Goal: Transaction & Acquisition: Download file/media

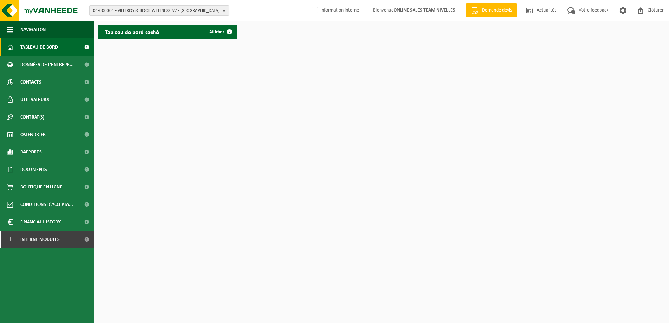
click at [222, 9] on button "01-000001 - VILLEROY & BOCH WELLNESS NV - ROESELARE" at bounding box center [159, 10] width 140 height 10
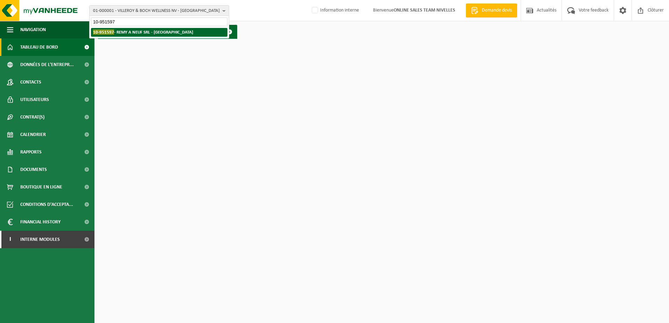
type input "10-951597"
click at [171, 29] on li "10-951597 - REMY A NEUF SRL - NIVELLES" at bounding box center [159, 32] width 136 height 9
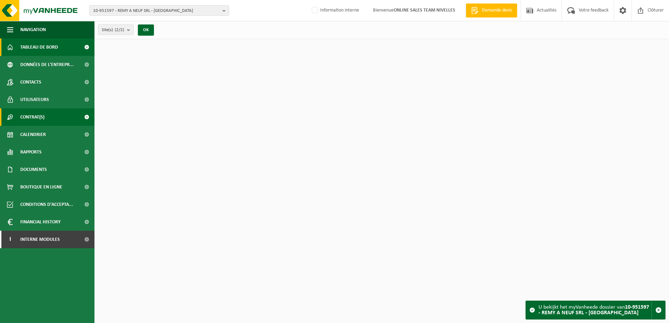
click at [50, 119] on link "Contrat(s)" at bounding box center [47, 116] width 94 height 17
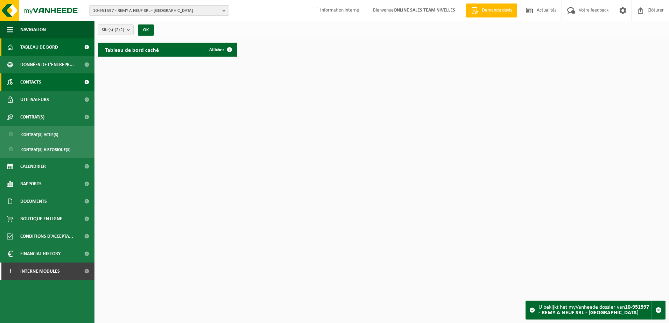
click at [50, 82] on link "Contacts" at bounding box center [47, 81] width 94 height 17
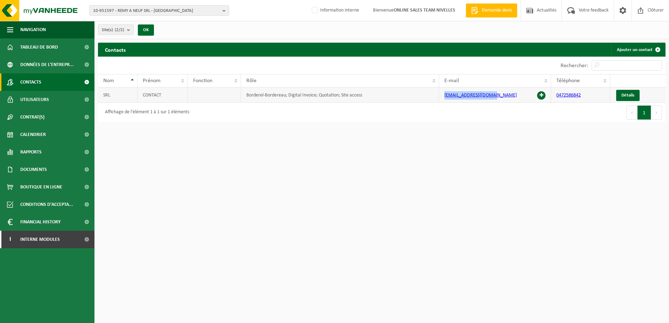
drag, startPoint x: 503, startPoint y: 97, endPoint x: 443, endPoint y: 96, distance: 59.1
click at [443, 96] on td "remyaneuf@hotmail.com" at bounding box center [495, 94] width 112 height 15
copy link "remyaneuf@hotmail.com"
click at [32, 170] on span "Documents" at bounding box center [33, 169] width 27 height 17
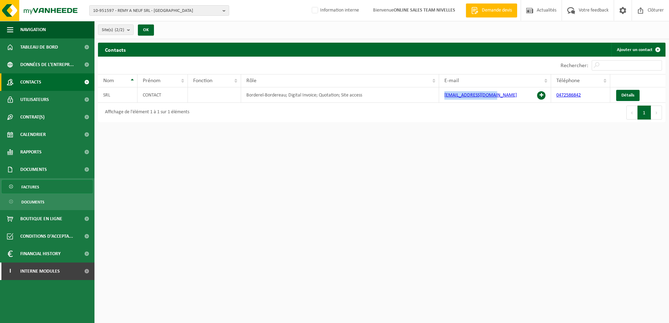
click at [45, 191] on link "Factures" at bounding box center [47, 186] width 91 height 13
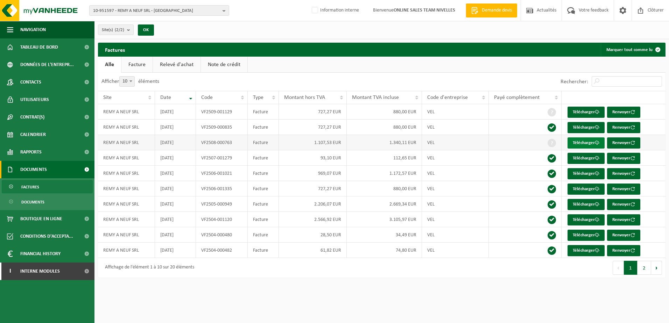
click at [582, 141] on link "Télécharger" at bounding box center [585, 142] width 37 height 11
click at [223, 11] on b "button" at bounding box center [225, 11] width 6 height 10
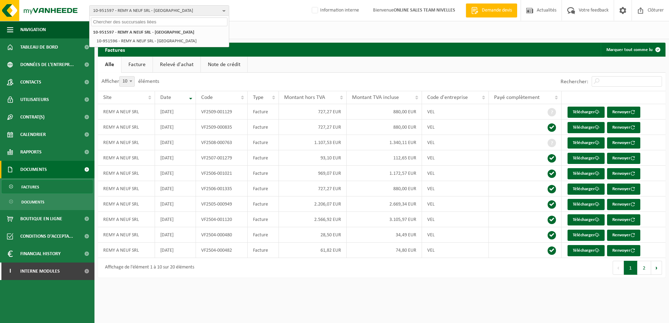
click at [217, 19] on input "text" at bounding box center [159, 21] width 136 height 9
paste input "10-951610"
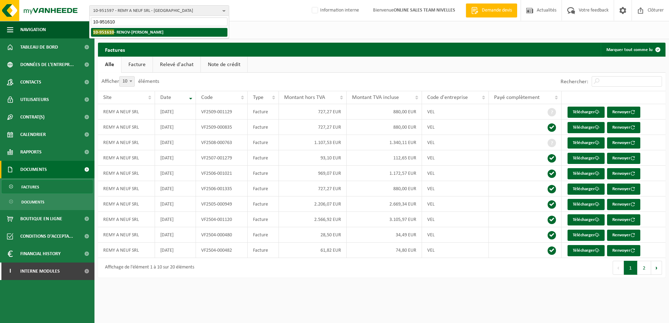
type input "10-951610"
click at [195, 32] on li "10-951610 - RENOV-MACEDO - JUMET" at bounding box center [159, 32] width 136 height 9
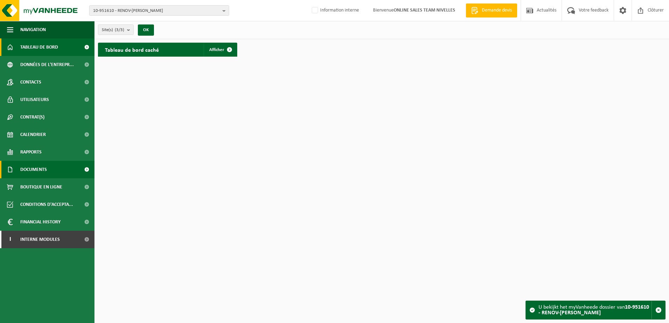
click at [33, 171] on span "Documents" at bounding box center [33, 169] width 27 height 17
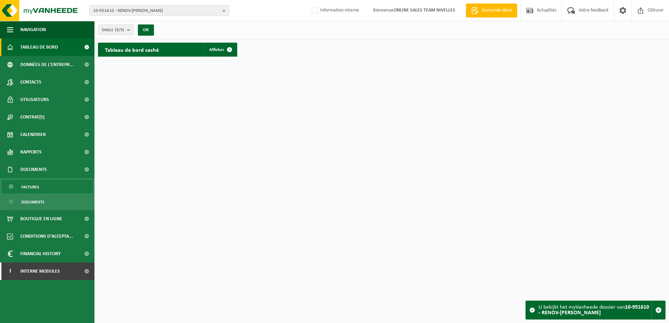
drag, startPoint x: 33, startPoint y: 184, endPoint x: 45, endPoint y: 185, distance: 11.9
click at [34, 184] on span "Factures" at bounding box center [30, 186] width 18 height 13
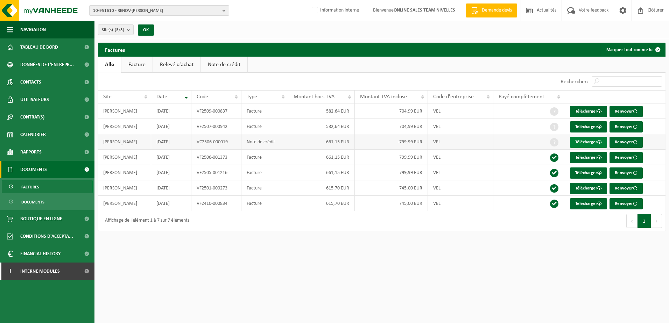
click at [572, 139] on link "Télécharger" at bounding box center [588, 142] width 37 height 11
click at [583, 156] on link "Télécharger" at bounding box center [588, 157] width 37 height 11
click at [293, 302] on html "10-951610 - RENOV-MACEDO - JUMET 10-951610 - RENOV-MACEDO - JUMET 10-957610 - C…" at bounding box center [334, 161] width 669 height 323
click at [225, 11] on b "button" at bounding box center [225, 11] width 6 height 10
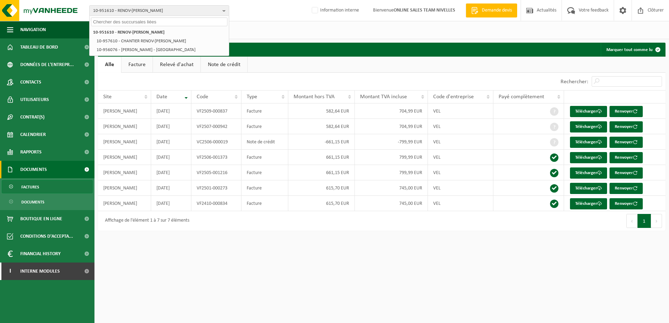
click at [219, 20] on input "text" at bounding box center [159, 21] width 136 height 9
paste input "10-951620"
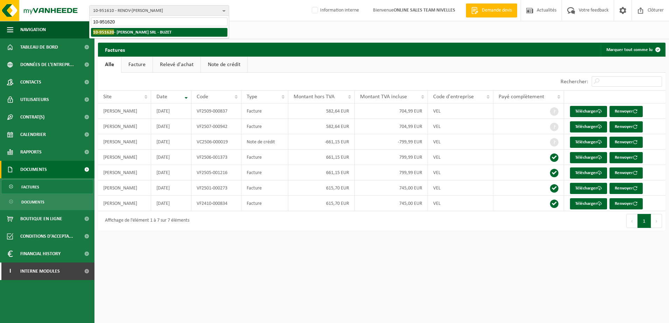
type input "10-951620"
click at [195, 33] on li "10-951620 - RIERA OSCAR SRL - BUZET" at bounding box center [159, 32] width 136 height 9
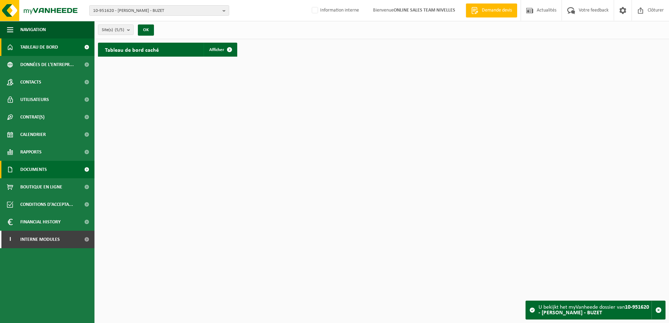
click at [49, 170] on link "Documents" at bounding box center [47, 169] width 94 height 17
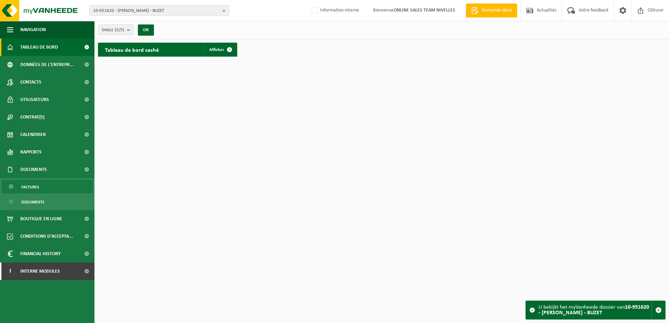
click at [53, 185] on link "Factures" at bounding box center [47, 186] width 91 height 13
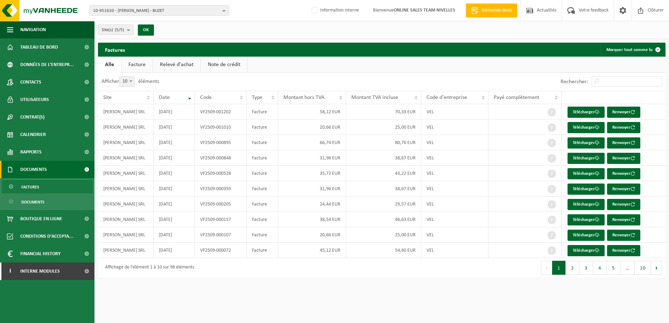
click at [223, 69] on link "Note de crédit" at bounding box center [224, 65] width 47 height 16
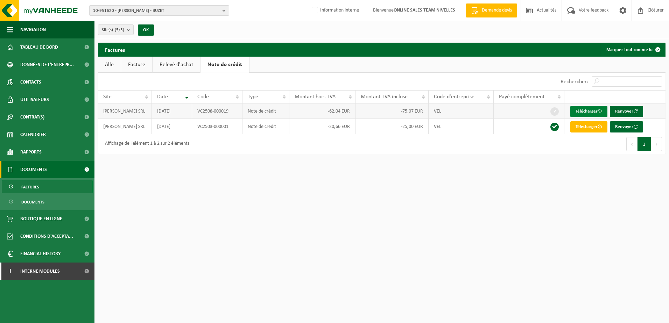
click at [595, 112] on link "Télécharger" at bounding box center [588, 111] width 37 height 11
click at [424, 259] on html "10-951620 - RIERA OSCAR SRL - BUZET 10-951620 - RIERA OSCAR SRL - BUZET 10-9885…" at bounding box center [334, 161] width 669 height 323
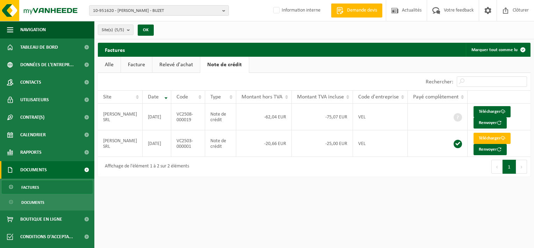
click at [136, 64] on link "Facture" at bounding box center [136, 65] width 31 height 16
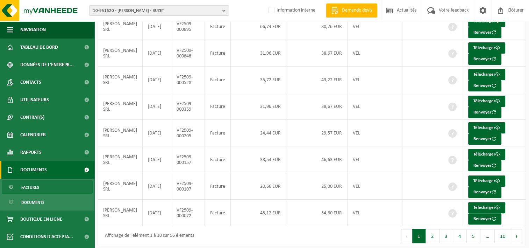
scroll to position [145, 0]
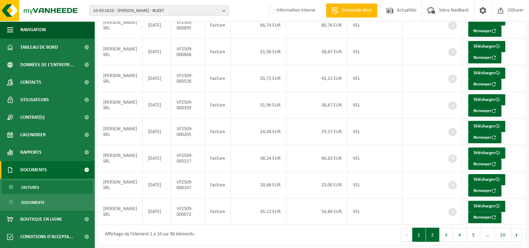
click at [433, 235] on button "2" at bounding box center [433, 234] width 14 height 14
click at [442, 231] on button "3" at bounding box center [447, 234] width 14 height 14
click at [462, 227] on button "4" at bounding box center [460, 234] width 14 height 14
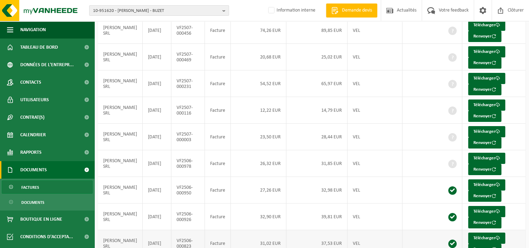
scroll to position [76, 0]
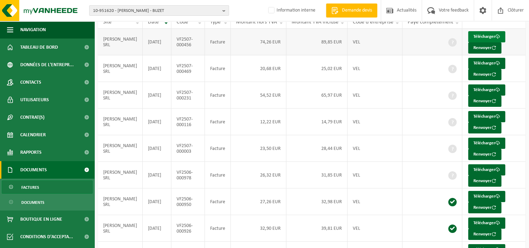
click at [480, 35] on link "Télécharger" at bounding box center [486, 36] width 37 height 11
click at [474, 60] on link "Télécharger" at bounding box center [486, 63] width 37 height 11
click at [481, 90] on link "Télécharger" at bounding box center [486, 89] width 37 height 11
click at [478, 112] on link "Télécharger" at bounding box center [486, 116] width 37 height 11
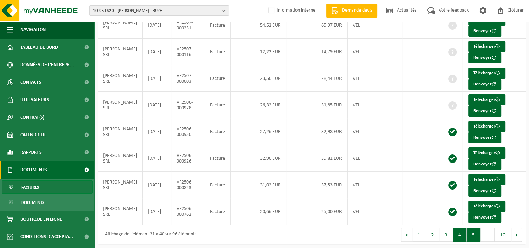
click at [469, 232] on button "5" at bounding box center [474, 234] width 14 height 14
click at [519, 234] on button "Suivant" at bounding box center [516, 234] width 11 height 14
click at [475, 235] on button "7" at bounding box center [474, 234] width 14 height 14
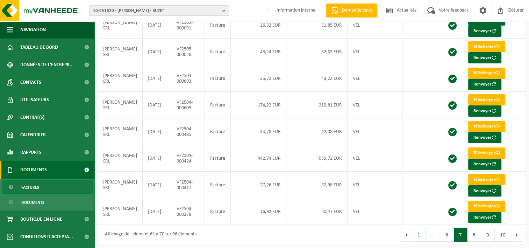
click at [222, 10] on b "button" at bounding box center [225, 11] width 6 height 10
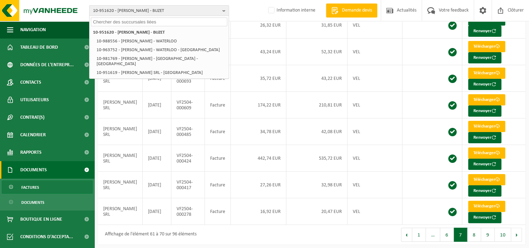
click at [208, 21] on input "text" at bounding box center [159, 21] width 136 height 9
paste input "10-951664"
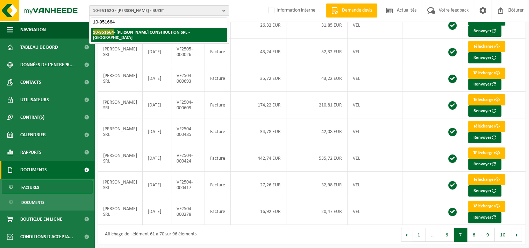
type input "10-951664"
click at [184, 30] on strong "10-951664 - SANTOS CONSTRUCTION SRL - LINKEBEEK" at bounding box center [141, 34] width 97 height 10
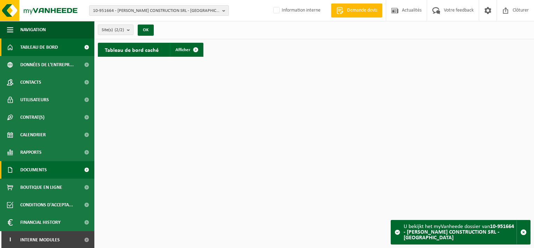
click at [36, 170] on span "Documents" at bounding box center [33, 169] width 27 height 17
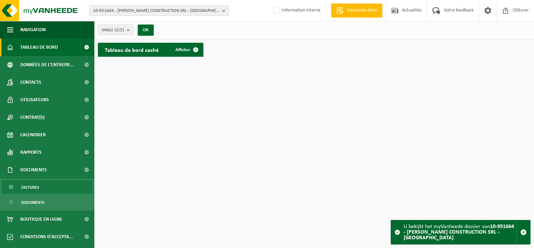
click at [41, 187] on link "Factures" at bounding box center [47, 186] width 91 height 13
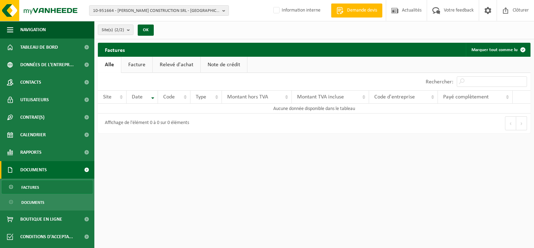
click at [142, 69] on link "Facture" at bounding box center [136, 65] width 31 height 16
click at [222, 11] on button "10-951664 - SANTOS CONSTRUCTION SRL - LINKEBEEK" at bounding box center [159, 10] width 140 height 10
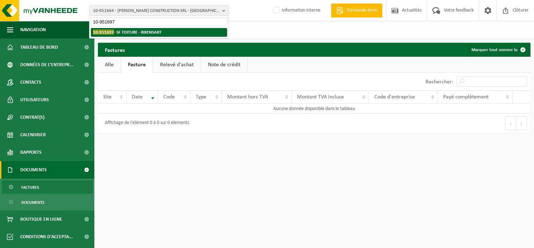
type input "10-951697"
click at [163, 33] on li "10-951697 - SF TOITURE - RIXENSART" at bounding box center [159, 32] width 136 height 9
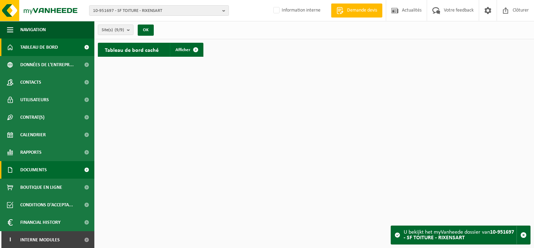
click at [39, 169] on span "Documents" at bounding box center [33, 169] width 27 height 17
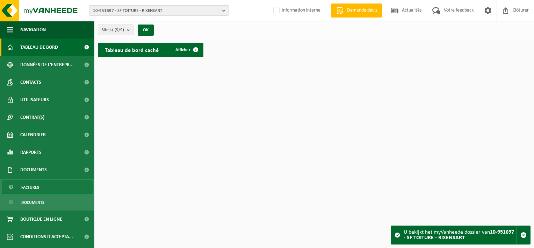
click at [44, 189] on link "Factures" at bounding box center [47, 186] width 91 height 13
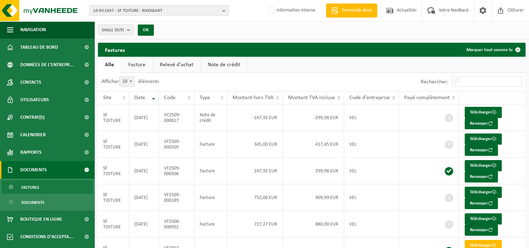
drag, startPoint x: 217, startPoint y: 66, endPoint x: 232, endPoint y: 69, distance: 15.4
click at [217, 66] on link "Note de crédit" at bounding box center [224, 65] width 47 height 16
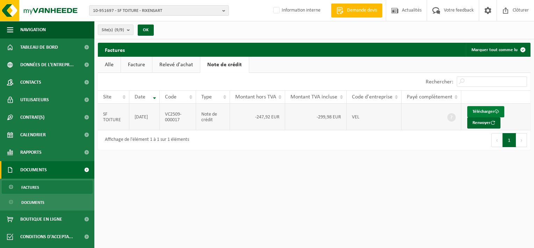
click at [476, 111] on link "Télécharger" at bounding box center [486, 111] width 37 height 11
click at [224, 10] on b "button" at bounding box center [225, 11] width 6 height 10
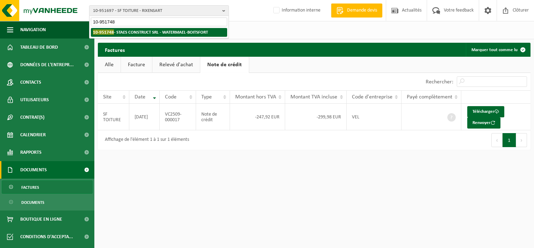
type input "10-951748"
click at [188, 33] on strong "10-951748 - STAES CONSTRUCT SRL - WATERMAEL-BOITSFORT" at bounding box center [150, 31] width 115 height 5
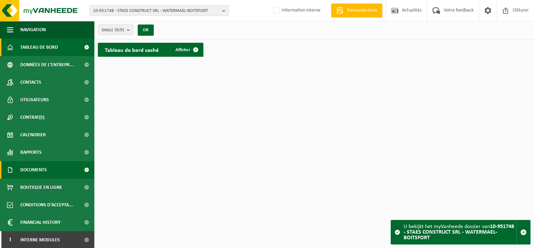
click at [37, 169] on span "Documents" at bounding box center [33, 169] width 27 height 17
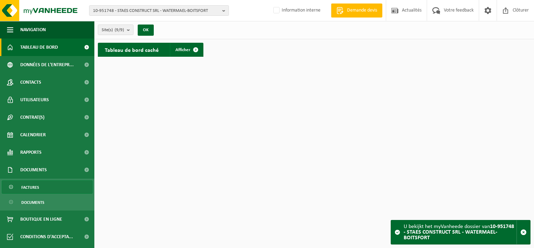
click at [41, 188] on link "Factures" at bounding box center [47, 186] width 91 height 13
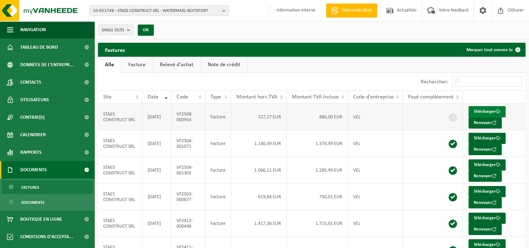
click at [477, 110] on link "Télécharger" at bounding box center [487, 111] width 37 height 11
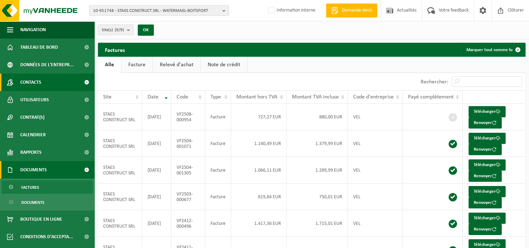
click at [17, 88] on link "Contacts" at bounding box center [47, 81] width 94 height 17
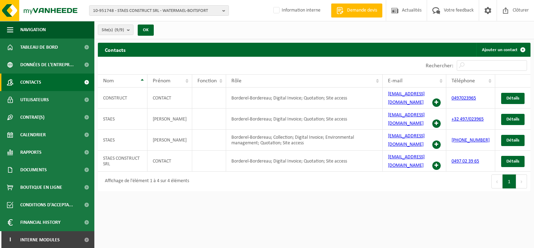
drag, startPoint x: 403, startPoint y: 92, endPoint x: 448, endPoint y: 234, distance: 148.3
click at [448, 234] on html "10-951748 - STAES CONSTRUCT SRL - WATERMAEL-BOITSFORT 10-951748 - STAES CONSTRU…" at bounding box center [267, 124] width 534 height 248
drag, startPoint x: 443, startPoint y: 156, endPoint x: 392, endPoint y: 156, distance: 51.8
click at [392, 156] on td "[EMAIL_ADDRESS][DOMAIN_NAME]" at bounding box center [415, 160] width 64 height 21
copy td "[EMAIL_ADDRESS][DOMAIN_NAME]"
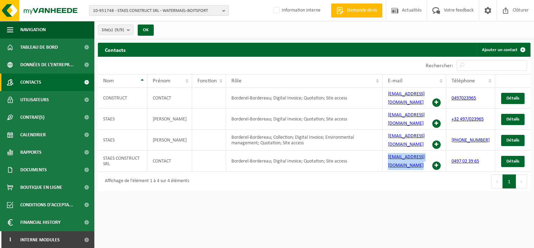
click at [226, 13] on b "button" at bounding box center [225, 11] width 6 height 10
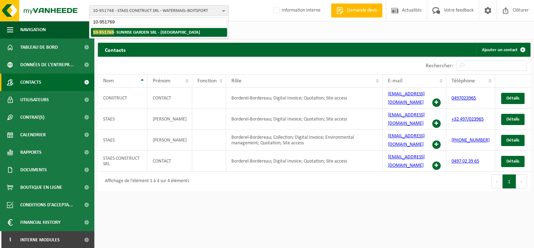
type input "10-951769"
click at [148, 33] on strong "10-951769 - [GEOGRAPHIC_DATA] SRL - [GEOGRAPHIC_DATA]" at bounding box center [146, 31] width 107 height 5
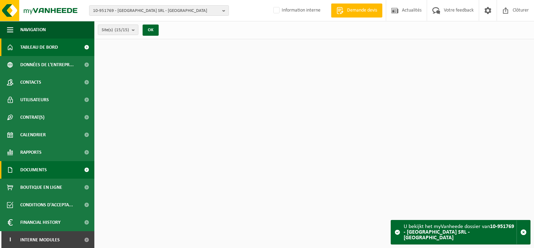
click at [47, 170] on link "Documents" at bounding box center [47, 169] width 94 height 17
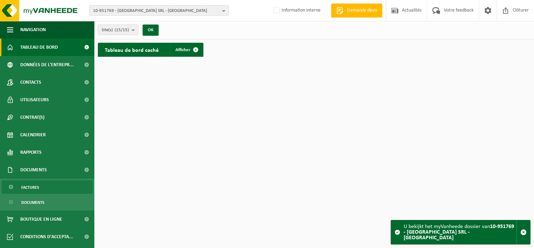
click at [49, 190] on link "Factures" at bounding box center [47, 186] width 91 height 13
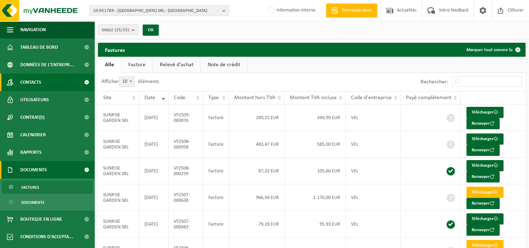
click at [30, 86] on span "Contacts" at bounding box center [30, 81] width 21 height 17
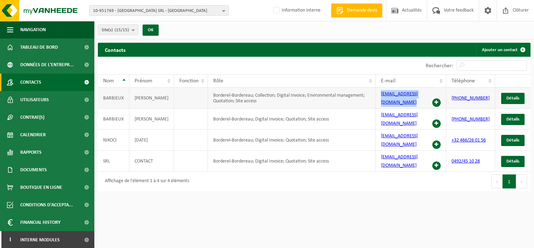
drag, startPoint x: 439, startPoint y: 93, endPoint x: 383, endPoint y: 91, distance: 55.3
click at [383, 91] on td "sunrisegarden@outlook.be" at bounding box center [411, 97] width 71 height 21
copy td "sunrisegarden@outlook.be"
click at [222, 11] on b "button" at bounding box center [225, 11] width 6 height 10
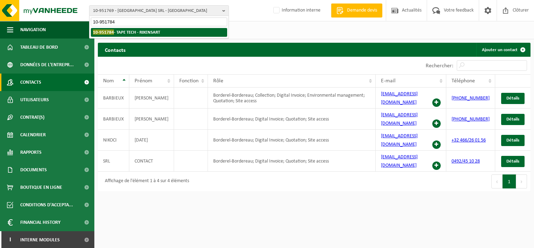
type input "10-951784"
click at [150, 35] on li "10-951784 - TAPE TECH - RIXENSART" at bounding box center [159, 32] width 136 height 9
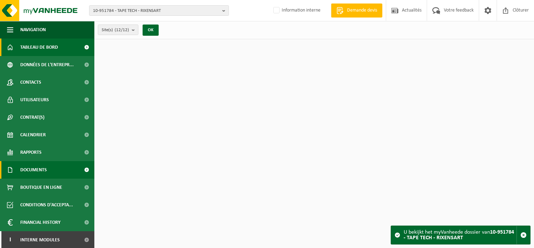
click at [37, 176] on span "Documents" at bounding box center [33, 169] width 27 height 17
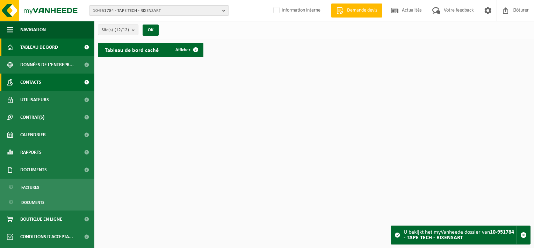
click at [37, 85] on span "Contacts" at bounding box center [30, 81] width 21 height 17
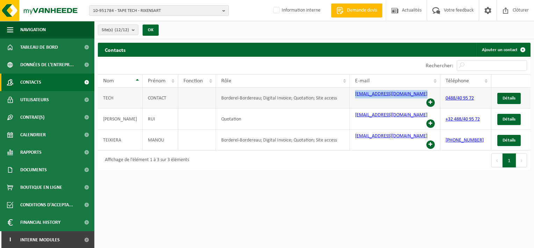
drag, startPoint x: 419, startPoint y: 95, endPoint x: 351, endPoint y: 95, distance: 68.2
click at [351, 95] on td "[EMAIL_ADDRESS][DOMAIN_NAME]" at bounding box center [395, 97] width 91 height 21
copy link "[EMAIL_ADDRESS][DOMAIN_NAME]"
click at [349, 215] on html "10-951784 - TAPE TECH - RIXENSART 10-951784 - TAPE TECH - RIXENSART 10-957082 -…" at bounding box center [267, 124] width 534 height 248
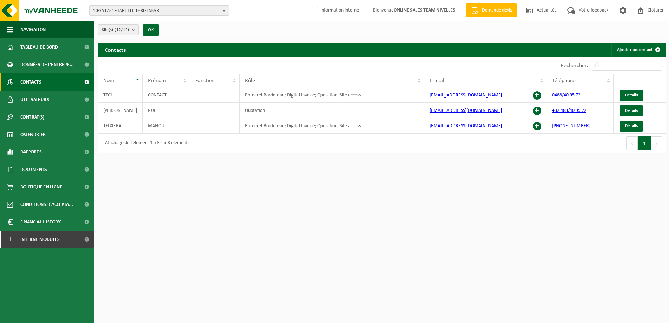
click at [222, 12] on b "button" at bounding box center [225, 11] width 6 height 10
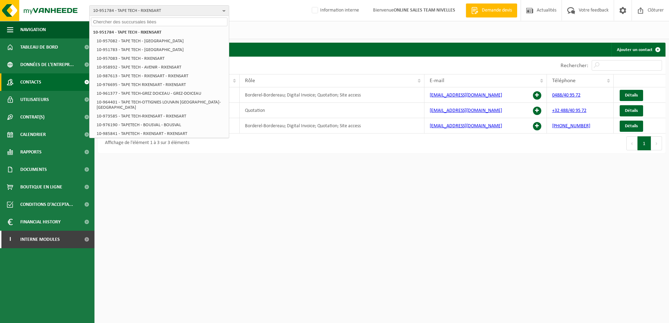
click at [203, 20] on input "text" at bounding box center [159, 21] width 136 height 9
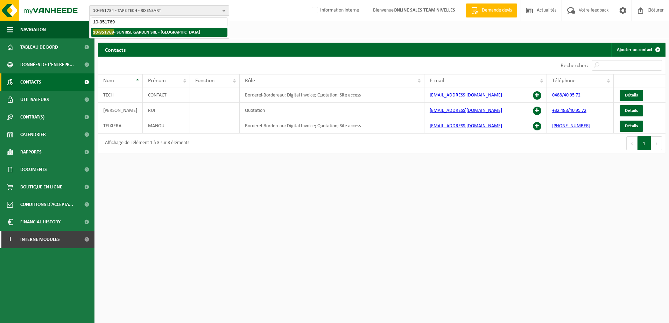
type input "10-951769"
click at [183, 30] on li "10-951769 - SUNRISE GARDEN SRL - TUBIZE" at bounding box center [159, 32] width 136 height 9
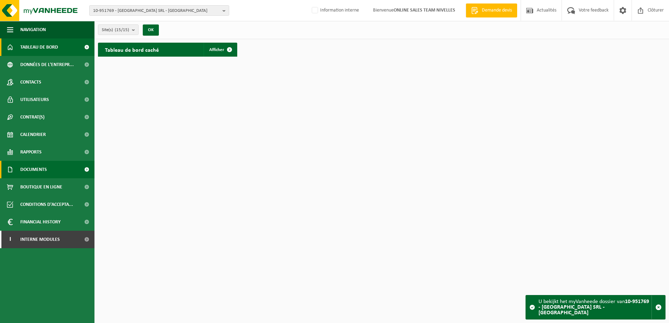
click at [50, 168] on link "Documents" at bounding box center [47, 169] width 94 height 17
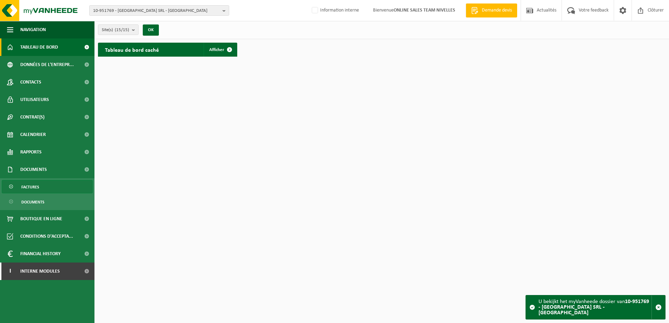
click at [49, 184] on link "Factures" at bounding box center [47, 186] width 91 height 13
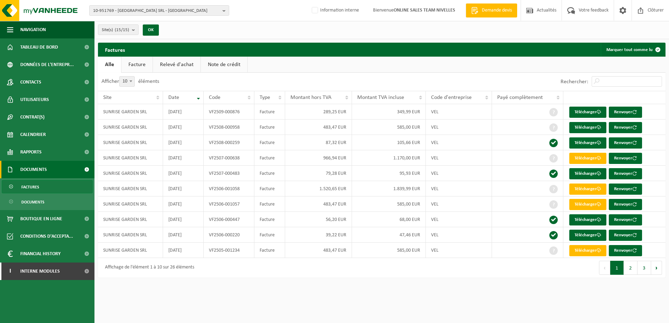
click at [62, 187] on link "Factures" at bounding box center [47, 186] width 91 height 13
click at [630, 274] on button "2" at bounding box center [631, 268] width 14 height 14
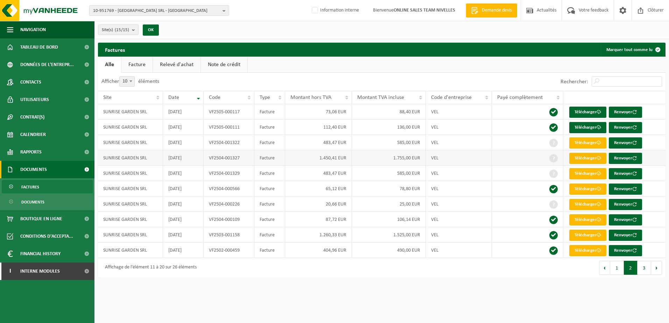
click at [586, 159] on link "Télécharger" at bounding box center [587, 158] width 37 height 11
click at [616, 270] on button "1" at bounding box center [617, 268] width 14 height 14
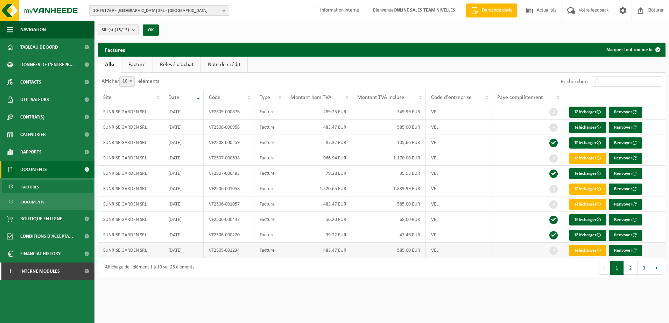
click at [588, 250] on link "Télécharger" at bounding box center [587, 250] width 37 height 11
click at [246, 204] on td "VF2506-001057" at bounding box center [229, 204] width 51 height 15
click at [575, 205] on link "Télécharger" at bounding box center [587, 204] width 37 height 11
click at [306, 191] on td "1.520,65 EUR" at bounding box center [318, 188] width 67 height 15
click at [576, 190] on link "Télécharger" at bounding box center [587, 189] width 37 height 11
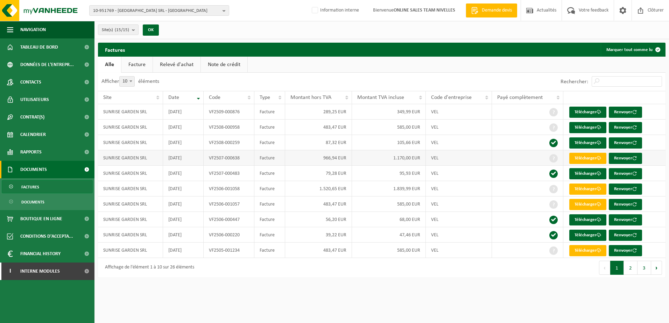
click at [219, 155] on td "VF2507-000638" at bounding box center [229, 157] width 51 height 15
click at [588, 158] on link "Télécharger" at bounding box center [587, 158] width 37 height 11
click at [430, 294] on html "10-951769 - SUNRISE GARDEN SRL - TUBIZE 10-951769 - SUNRISE GARDEN SRL - [GEOGR…" at bounding box center [334, 161] width 669 height 323
click at [501, 306] on html "10-951769 - SUNRISE GARDEN SRL - TUBIZE 10-951769 - SUNRISE GARDEN SRL - [GEOGR…" at bounding box center [334, 161] width 669 height 323
